Goal: Navigation & Orientation: Find specific page/section

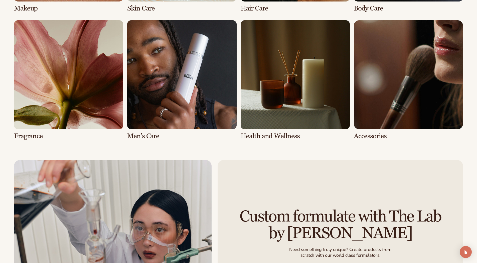
scroll to position [2143, 0]
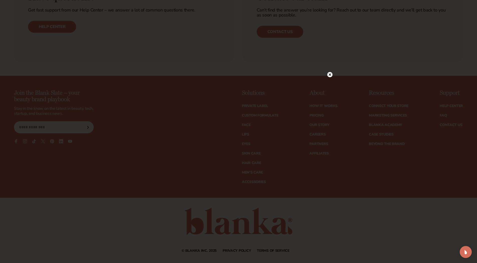
click at [329, 76] on icon at bounding box center [330, 74] width 3 height 3
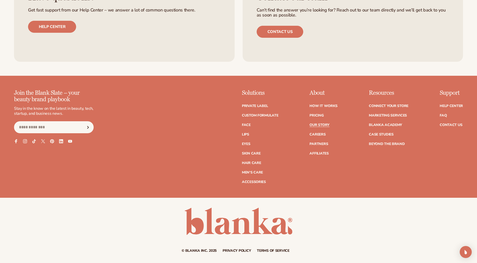
click at [321, 125] on link "Our Story" at bounding box center [320, 125] width 20 height 4
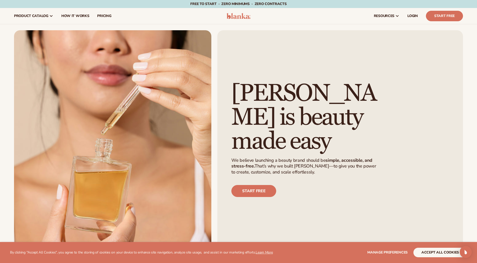
click at [230, 16] on img at bounding box center [239, 16] width 24 height 6
